Goal: Check status

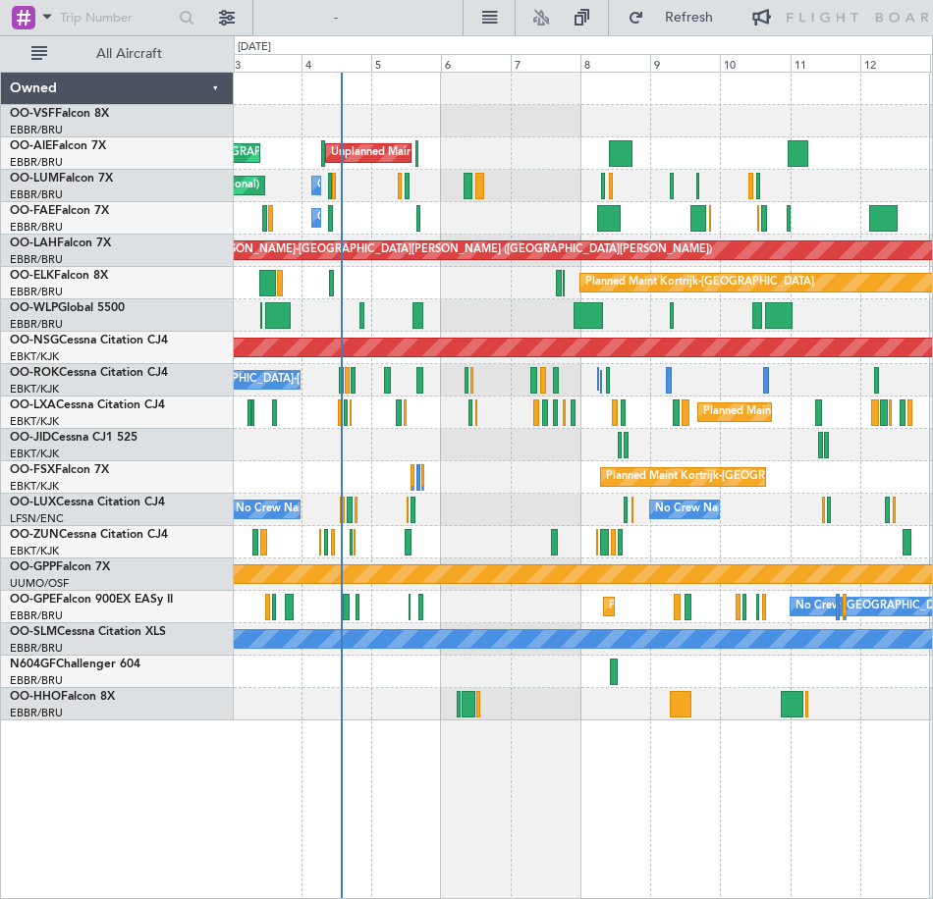
click at [532, 213] on div "Planned Maint [GEOGRAPHIC_DATA] ([GEOGRAPHIC_DATA]) Unplanned Maint [GEOGRAPHIC…" at bounding box center [583, 397] width 698 height 648
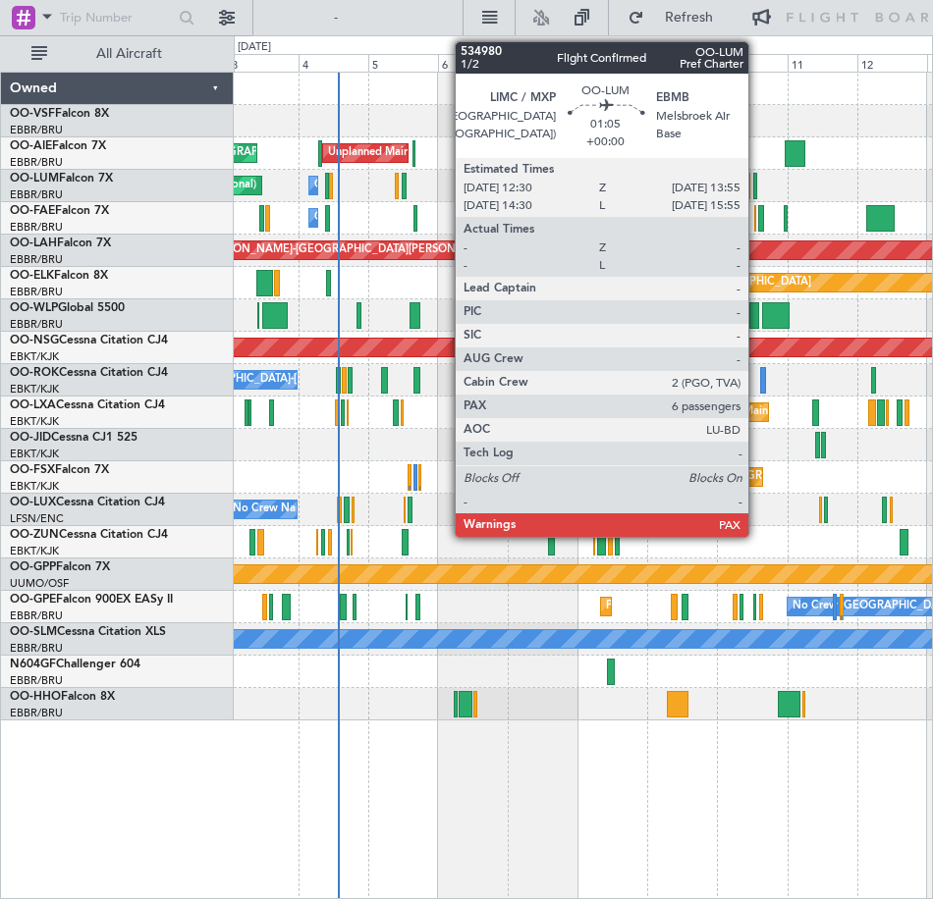
click at [757, 187] on div at bounding box center [755, 186] width 5 height 27
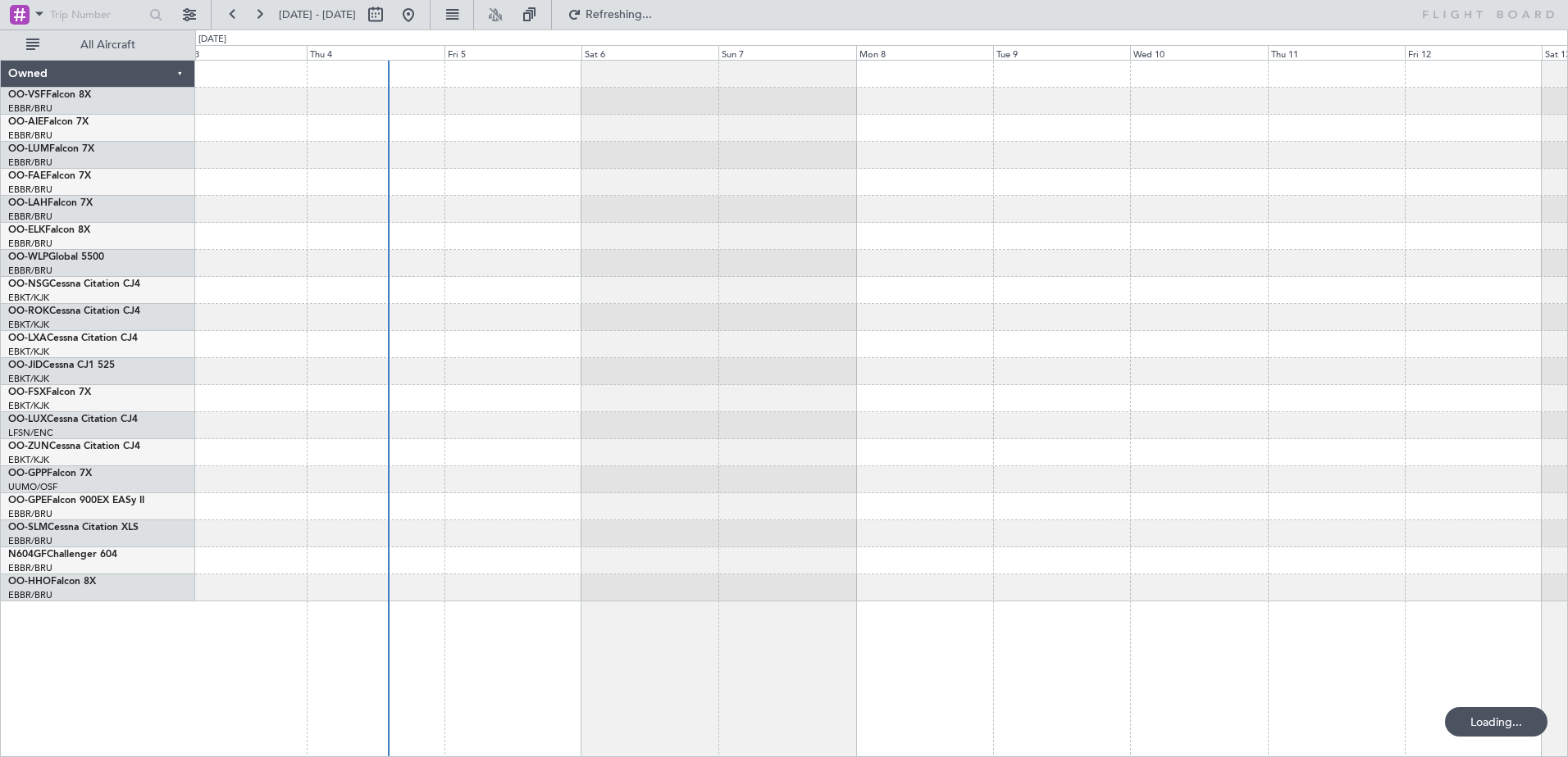
click at [776, 185] on div at bounding box center [881, 331] width 1372 height 541
